Goal: Task Accomplishment & Management: Manage account settings

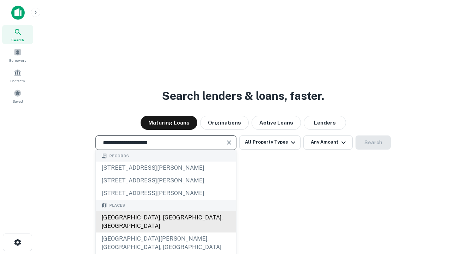
click at [166, 232] on div "[GEOGRAPHIC_DATA], [GEOGRAPHIC_DATA], [GEOGRAPHIC_DATA]" at bounding box center [166, 221] width 140 height 21
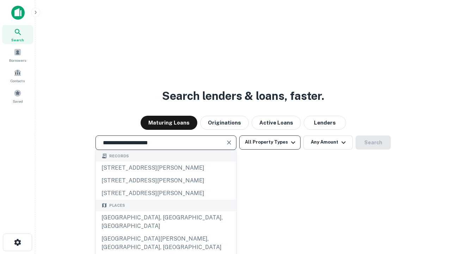
type input "**********"
click at [270, 142] on button "All Property Types" at bounding box center [269, 142] width 61 height 14
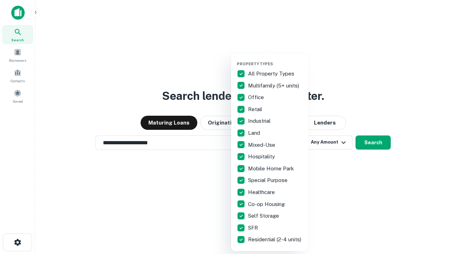
click at [275, 59] on button "button" at bounding box center [275, 59] width 77 height 0
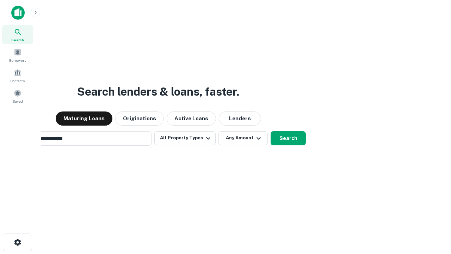
scroll to position [11, 0]
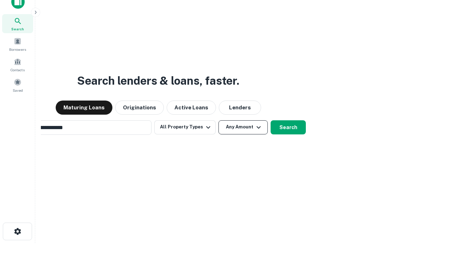
click at [218, 120] on button "Any Amount" at bounding box center [242, 127] width 49 height 14
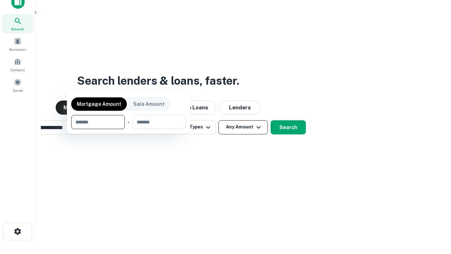
scroll to position [11, 0]
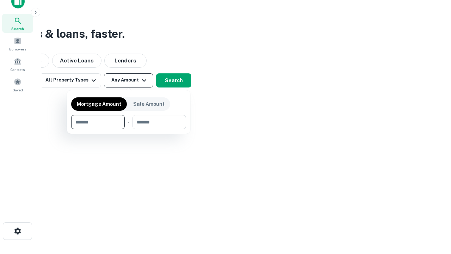
type input "*******"
click at [129, 129] on button "button" at bounding box center [128, 129] width 115 height 0
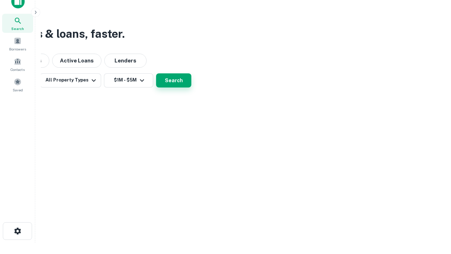
click at [191, 87] on button "Search" at bounding box center [173, 80] width 35 height 14
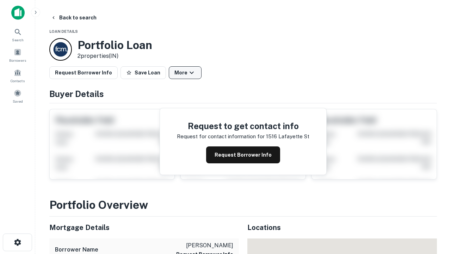
click at [185, 73] on button "More" at bounding box center [185, 72] width 33 height 13
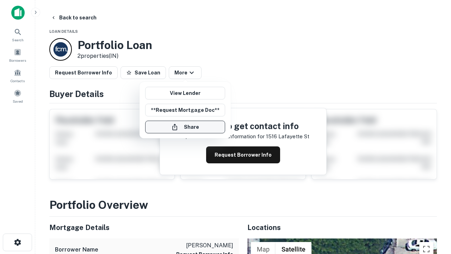
click at [185, 127] on button "Share" at bounding box center [185, 126] width 80 height 13
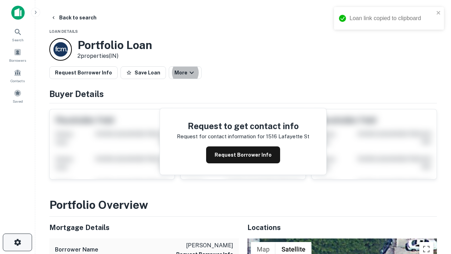
click at [17, 242] on icon "button" at bounding box center [17, 242] width 8 height 8
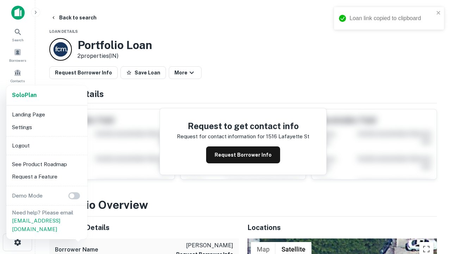
click at [46, 145] on li "Logout" at bounding box center [46, 145] width 75 height 13
